Goal: Information Seeking & Learning: Learn about a topic

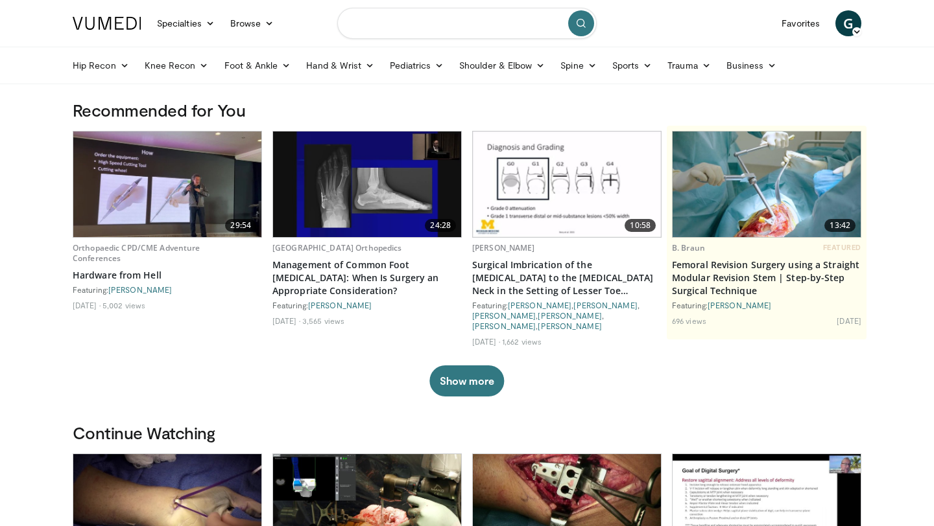
click at [397, 17] on input "Search topics, interventions" at bounding box center [466, 23] width 259 height 31
type input "**********"
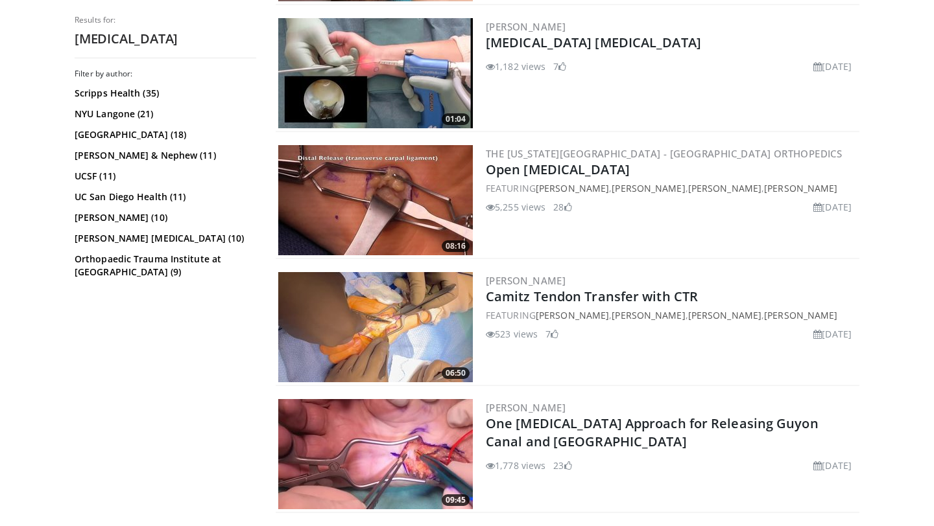
scroll to position [1501, 0]
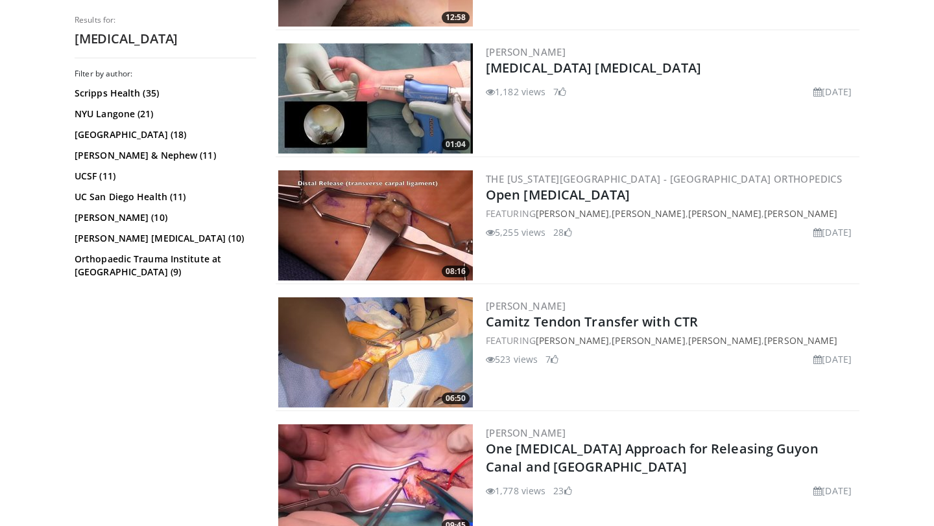
click at [376, 220] on img at bounding box center [375, 226] width 195 height 110
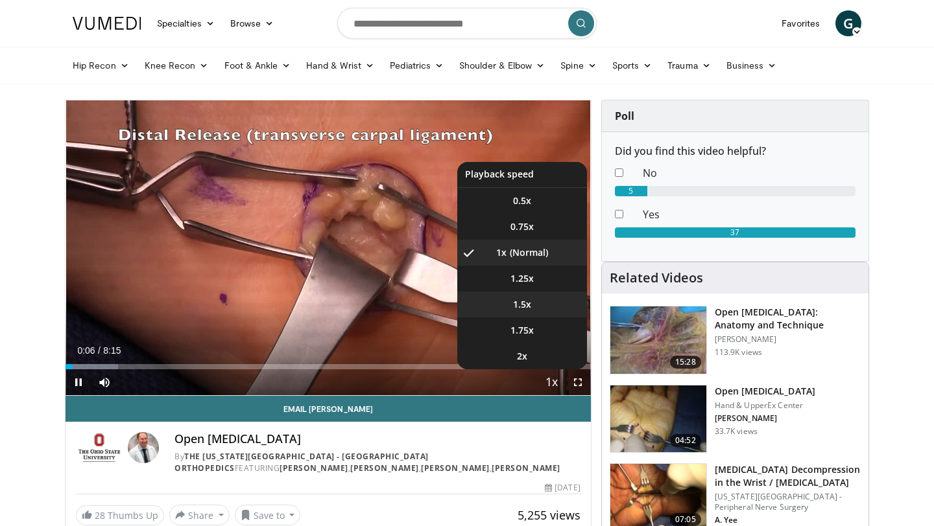
click at [523, 303] on span "1.5x" at bounding box center [522, 304] width 18 height 13
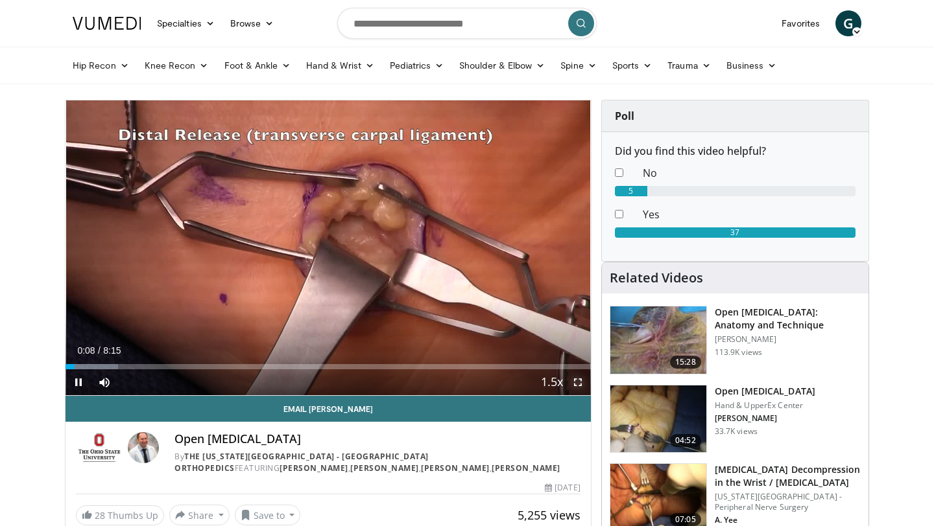
click at [576, 381] on span "Video Player" at bounding box center [578, 383] width 26 height 26
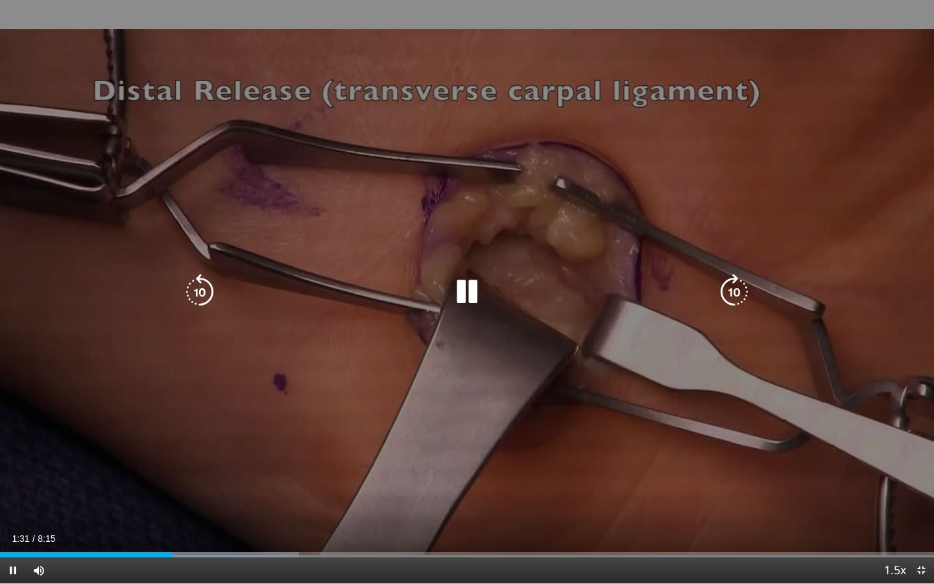
click at [466, 284] on icon "Video Player" at bounding box center [467, 292] width 36 height 36
click at [209, 294] on icon "Video Player" at bounding box center [200, 292] width 36 height 36
click at [208, 294] on icon "Video Player" at bounding box center [200, 292] width 36 height 36
click at [453, 290] on icon "Video Player" at bounding box center [467, 292] width 36 height 36
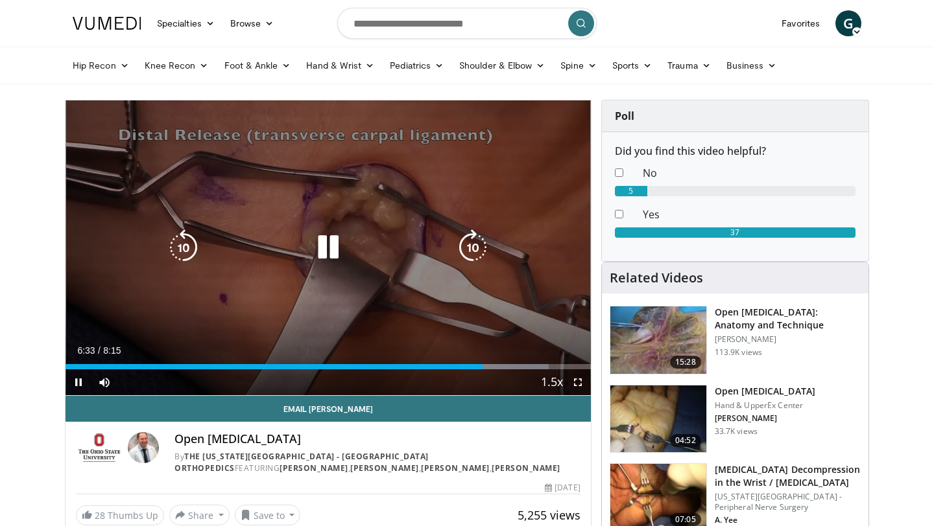
click at [337, 254] on icon "Video Player" at bounding box center [328, 248] width 36 height 36
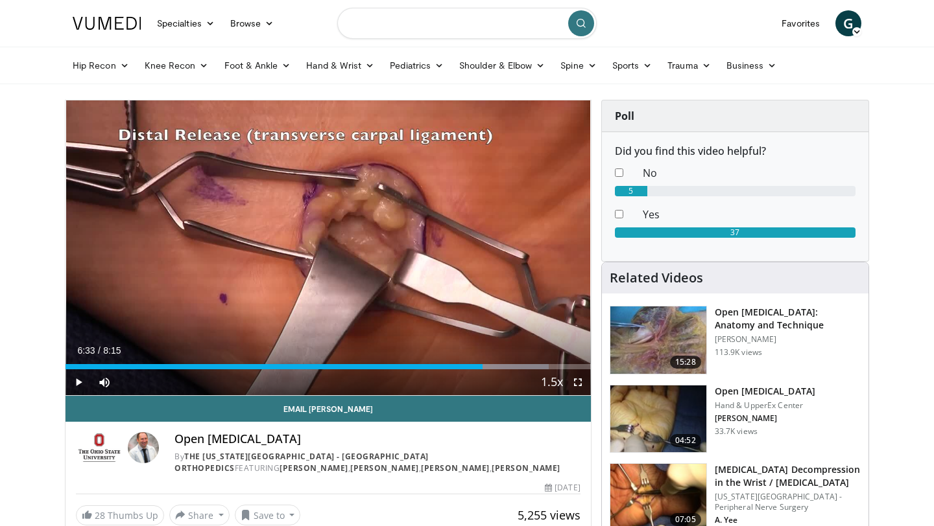
click at [421, 30] on input "Search topics, interventions" at bounding box center [466, 23] width 259 height 31
type input "**********"
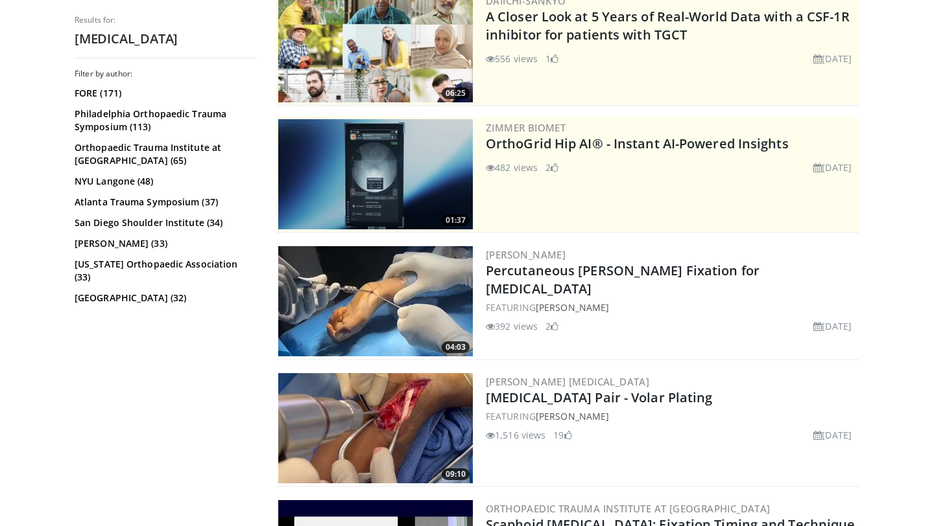
scroll to position [180, 0]
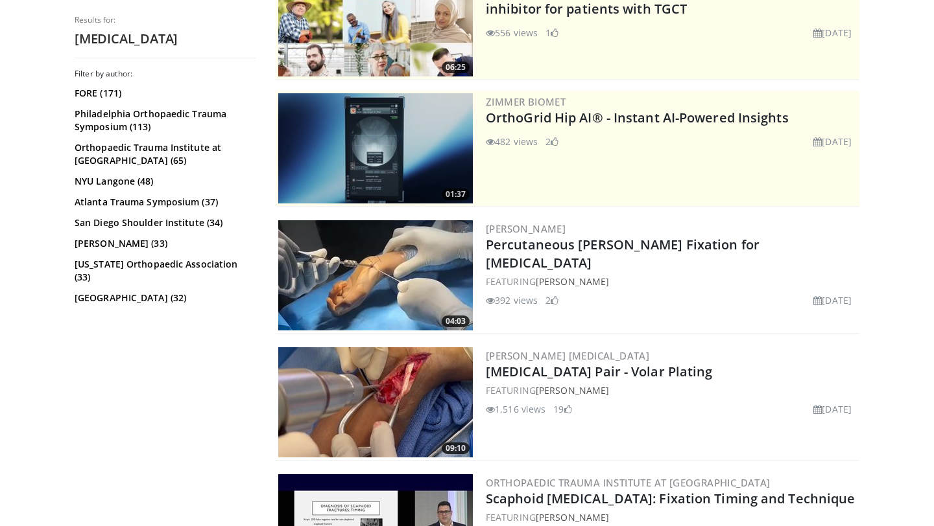
click at [363, 267] on img at bounding box center [375, 275] width 195 height 110
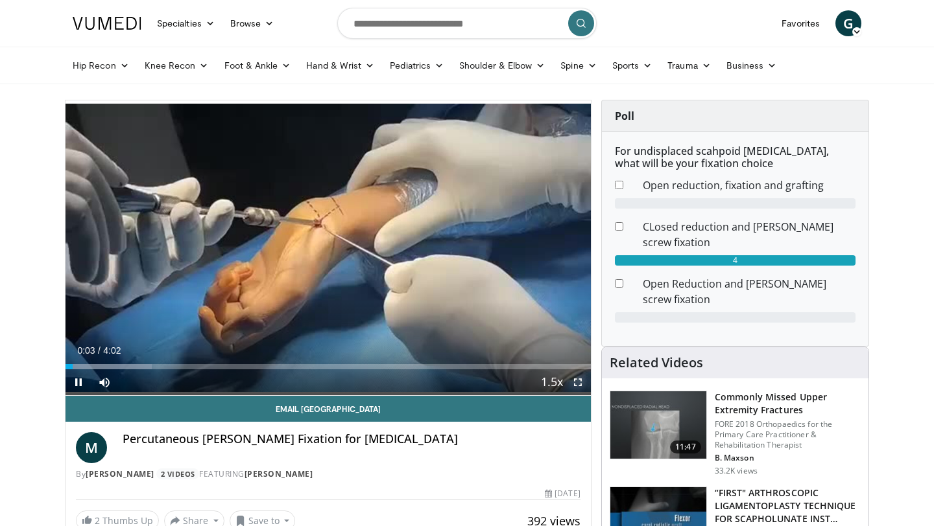
click at [579, 383] on span "Video Player" at bounding box center [578, 383] width 26 height 26
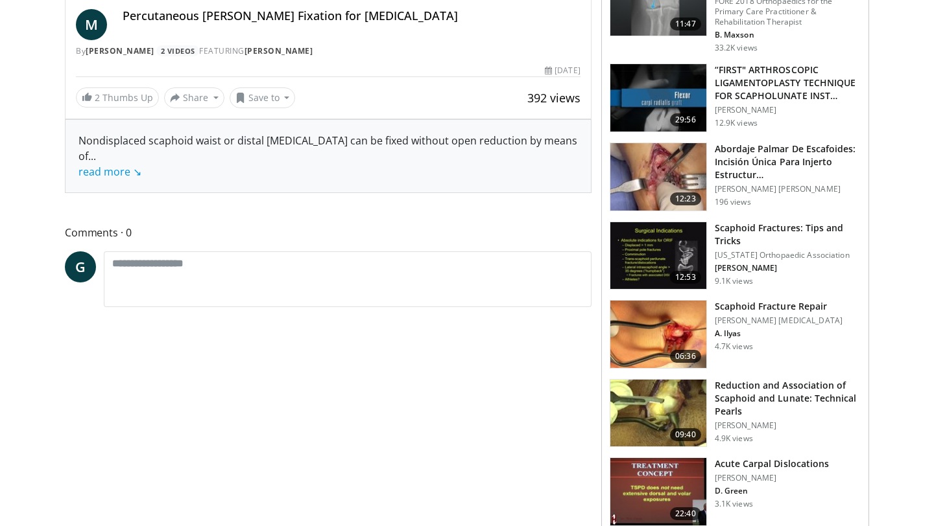
scroll to position [428, 0]
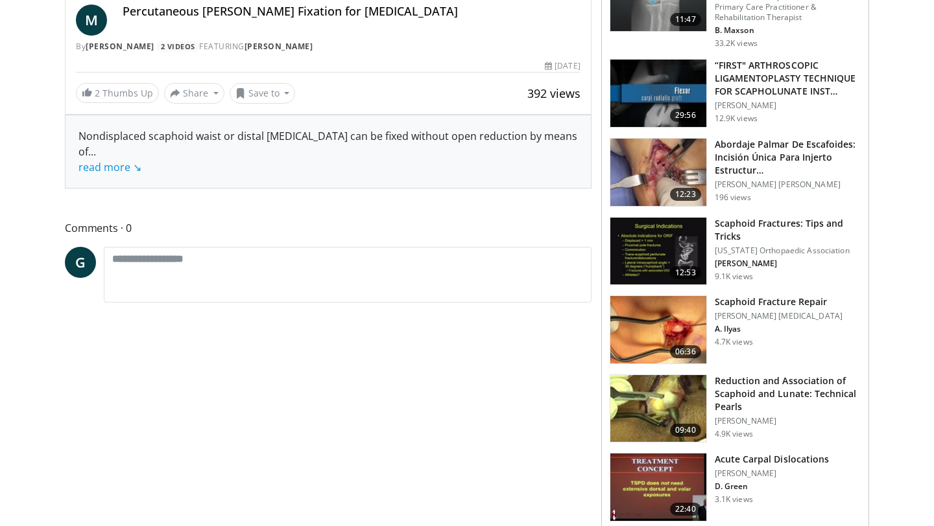
click at [667, 311] on img at bounding box center [658, 329] width 96 height 67
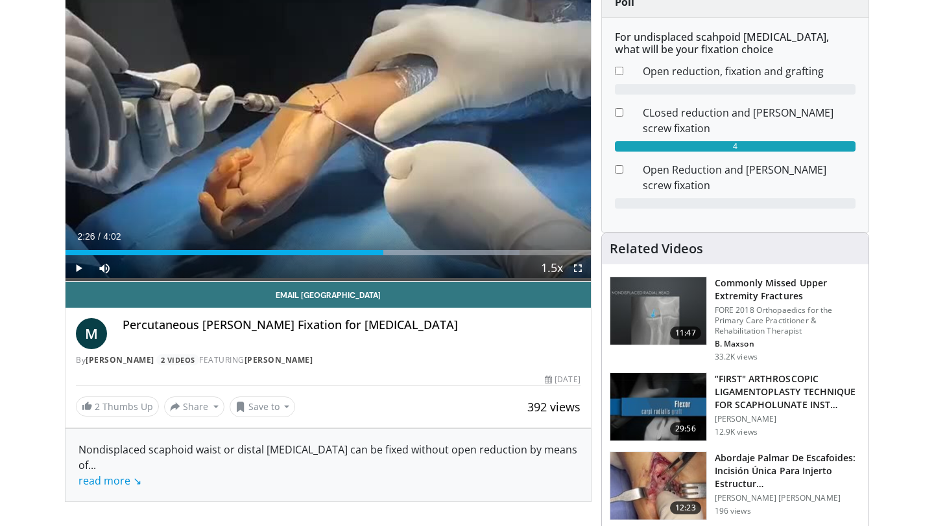
scroll to position [0, 0]
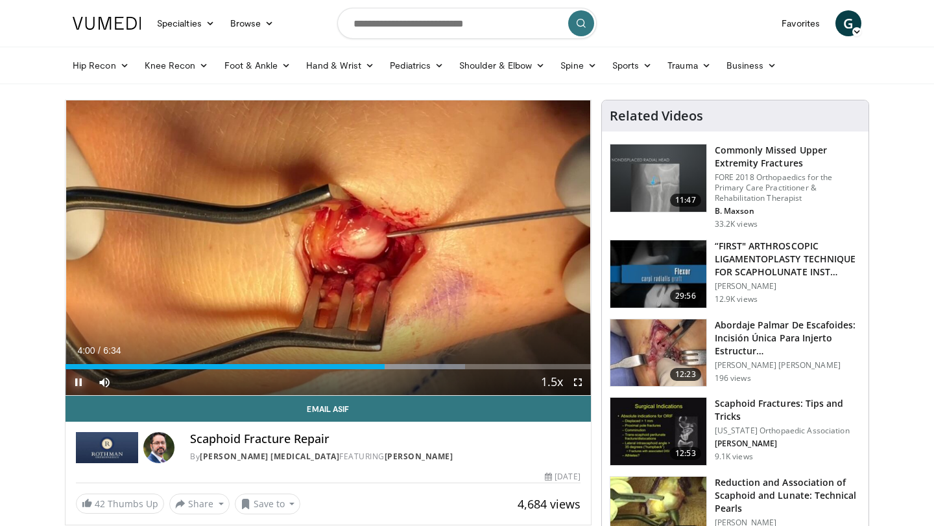
click at [78, 379] on span "Video Player" at bounding box center [78, 383] width 26 height 26
